Goal: Obtain resource: Obtain resource

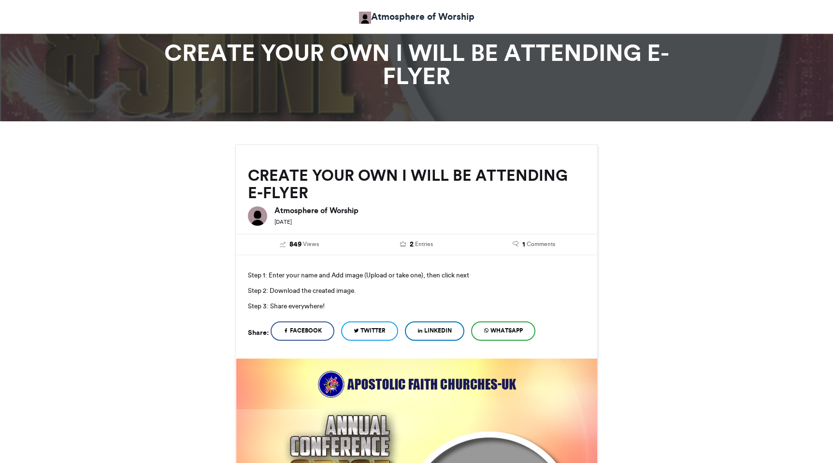
scroll to position [33, 0]
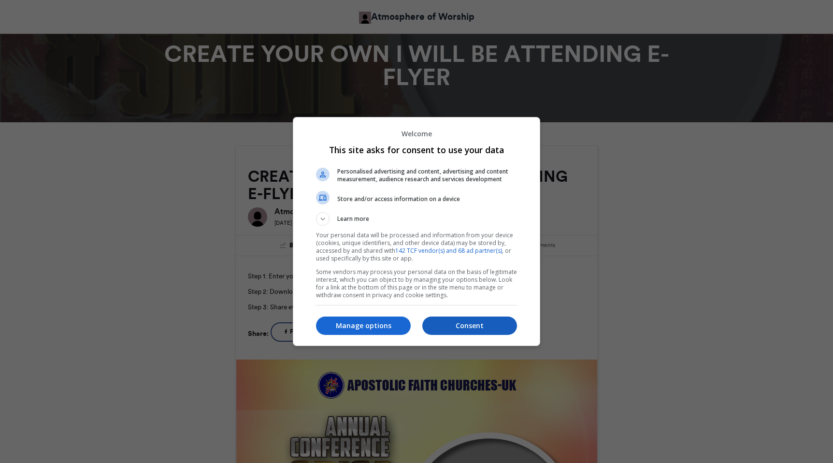
click at [465, 327] on p "Consent" at bounding box center [469, 326] width 95 height 10
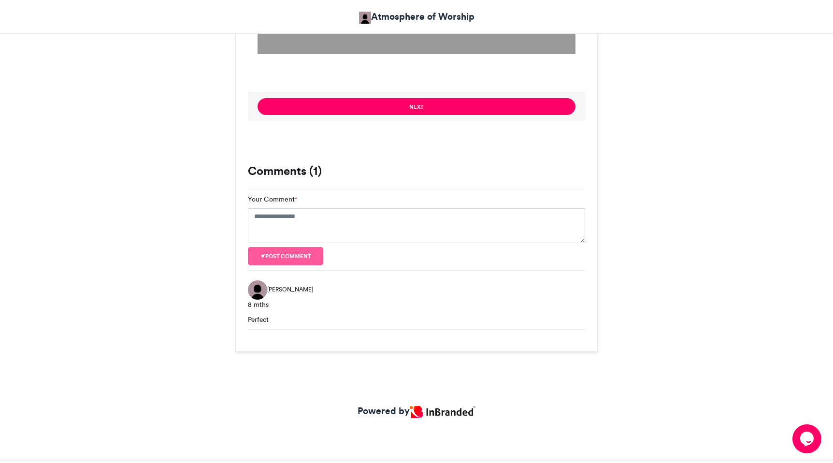
scroll to position [940, 0]
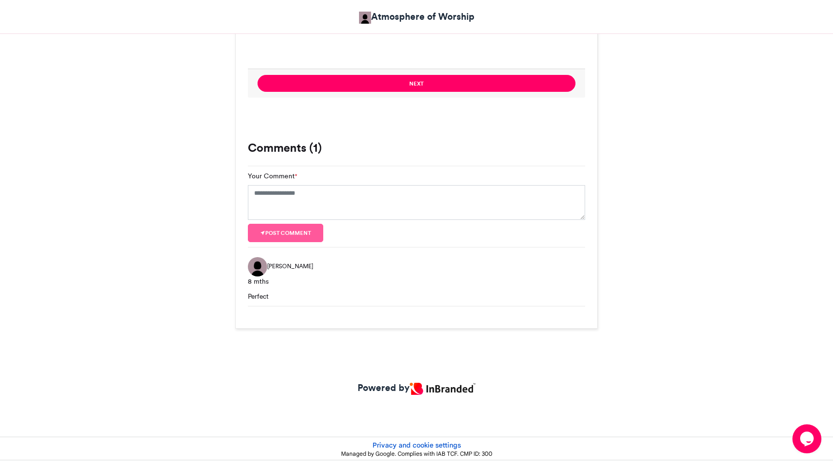
click at [435, 388] on img at bounding box center [443, 389] width 66 height 12
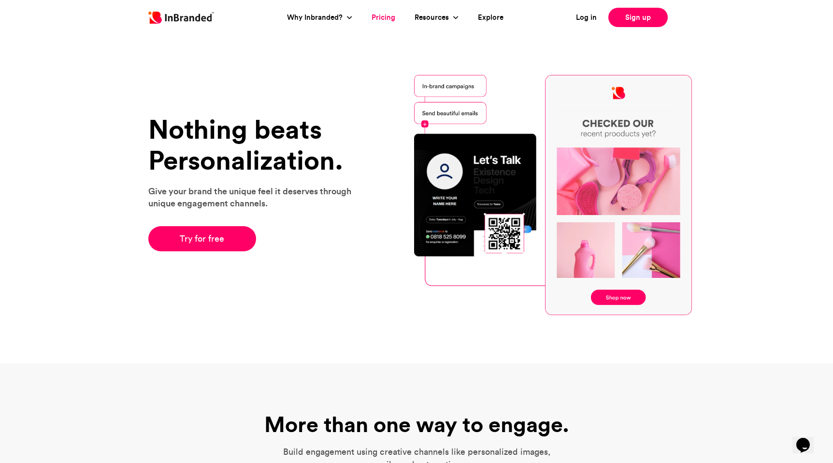
click at [378, 15] on link "Pricing" at bounding box center [383, 17] width 24 height 11
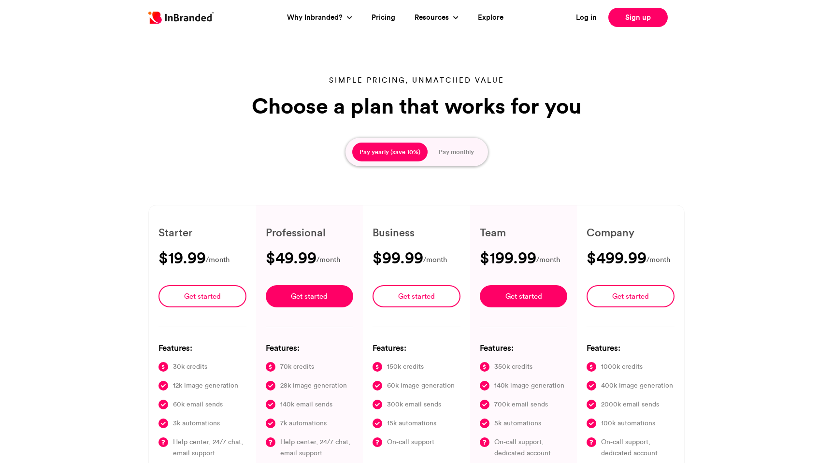
type input "****"
click at [187, 19] on img at bounding box center [181, 18] width 66 height 12
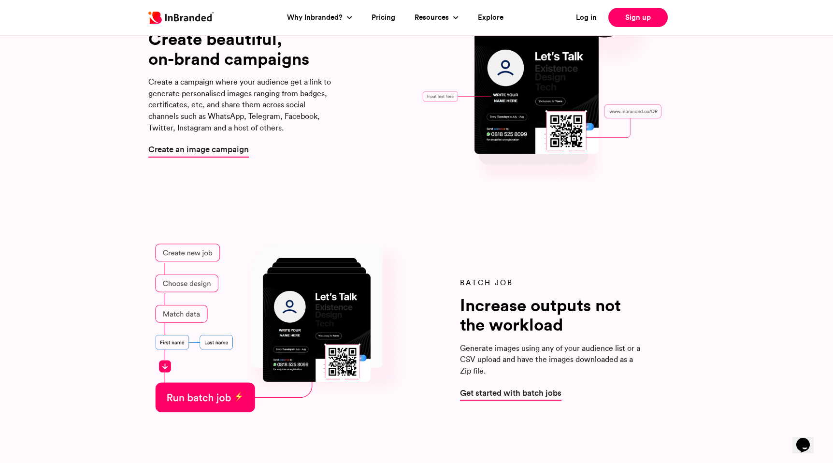
scroll to position [1131, 0]
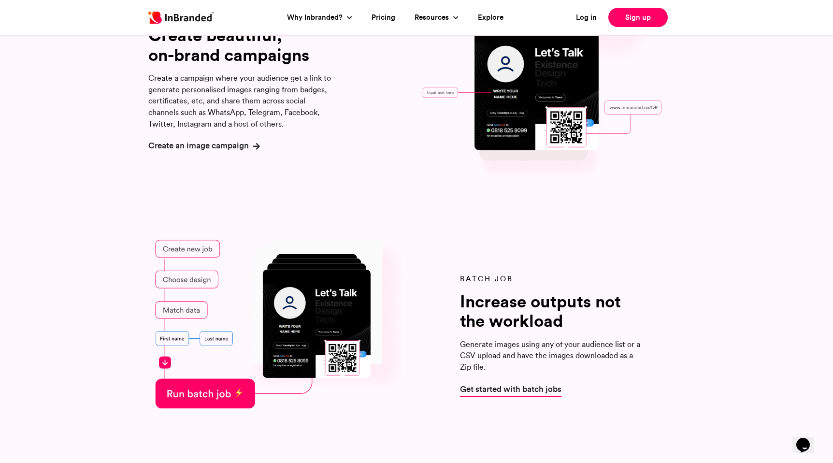
click at [172, 144] on span "Create an image campaign" at bounding box center [198, 145] width 100 height 12
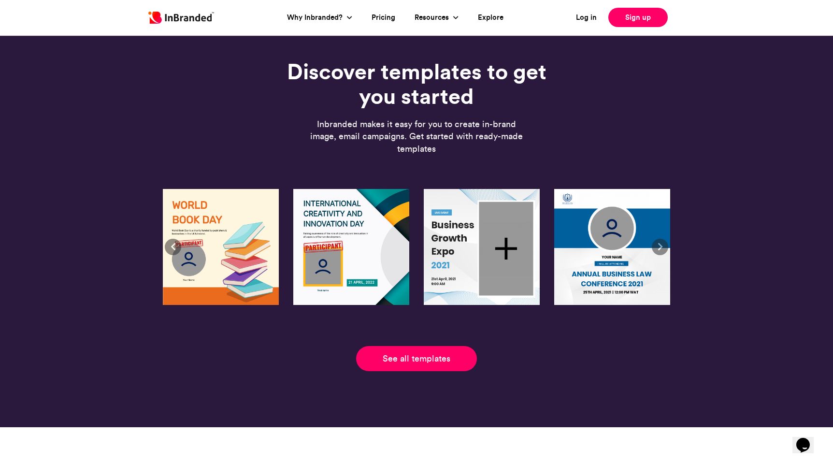
scroll to position [2079, 0]
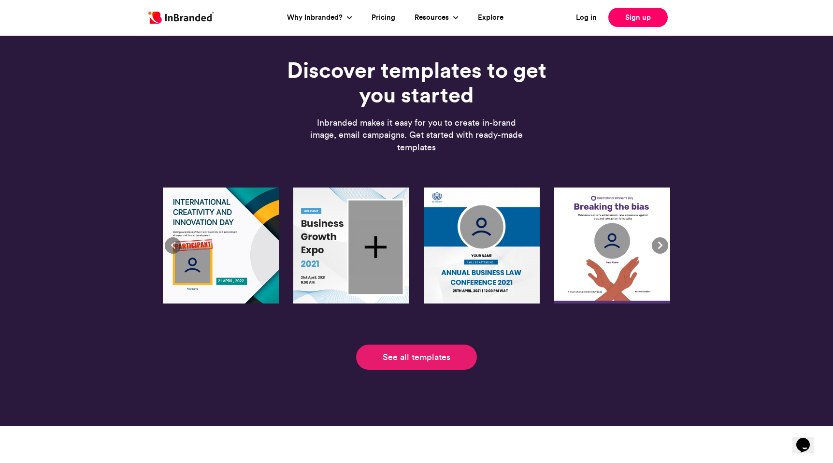
click at [377, 355] on link "See all templates" at bounding box center [416, 356] width 121 height 25
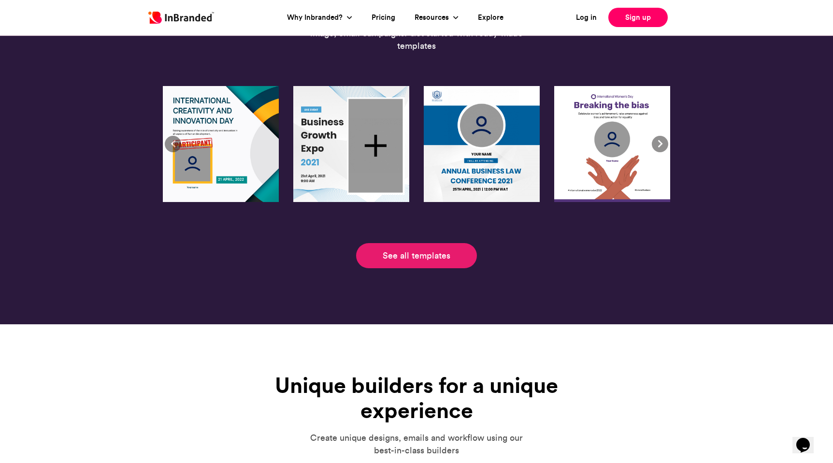
scroll to position [2290, 0]
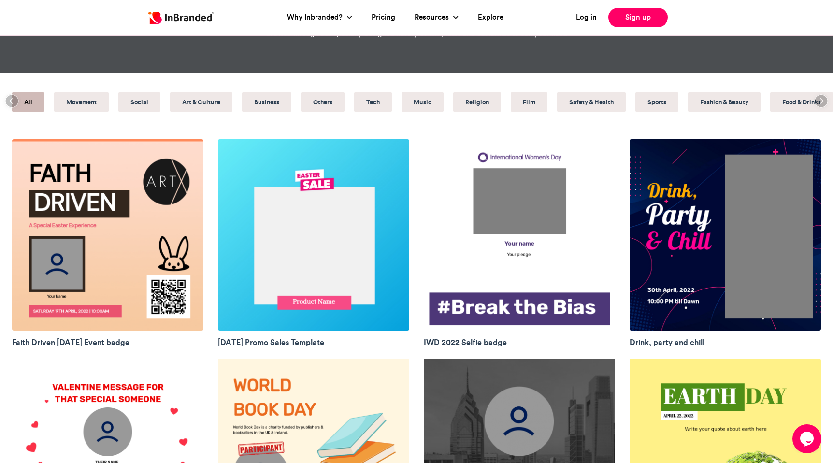
scroll to position [31, 0]
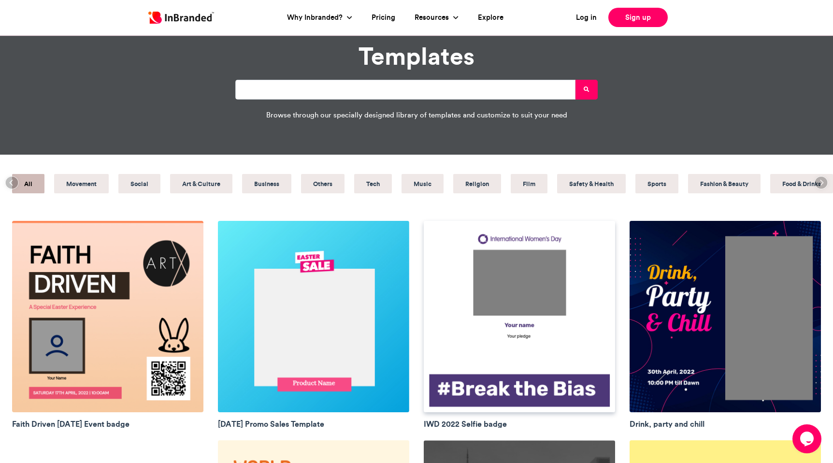
click at [465, 297] on img at bounding box center [519, 316] width 191 height 191
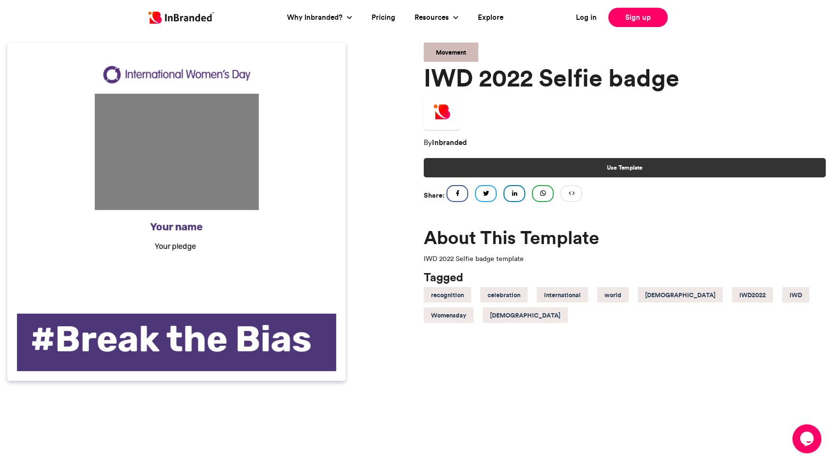
click at [597, 167] on link "Use Template" at bounding box center [625, 167] width 402 height 19
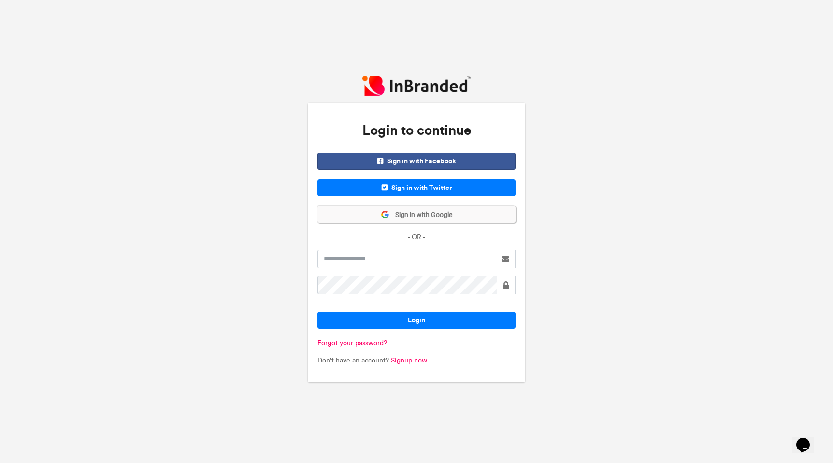
click at [460, 218] on button "Sign in with Google" at bounding box center [416, 214] width 198 height 17
